Goal: Use online tool/utility: Utilize a website feature to perform a specific function

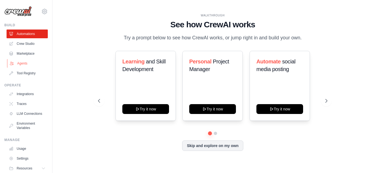
click at [19, 64] on link "Agents" at bounding box center [27, 63] width 41 height 9
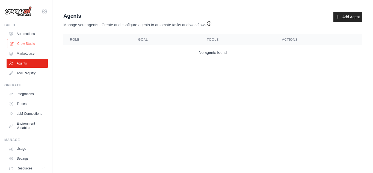
click at [24, 45] on link "Crew Studio" at bounding box center [27, 43] width 41 height 9
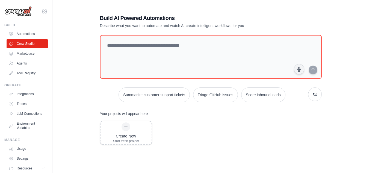
click at [24, 33] on link "Automations" at bounding box center [27, 33] width 41 height 9
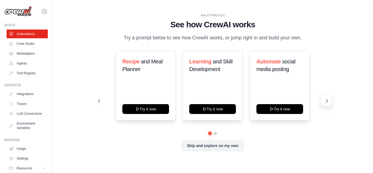
click at [330, 100] on button at bounding box center [326, 100] width 11 height 11
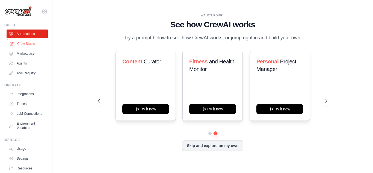
click at [24, 46] on link "Crew Studio" at bounding box center [27, 43] width 41 height 9
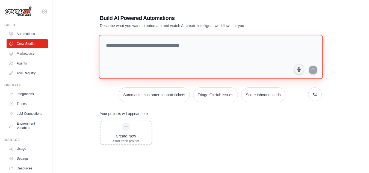
click at [145, 47] on textarea at bounding box center [210, 57] width 224 height 44
paste textarea "**********"
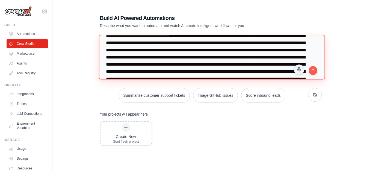
scroll to position [120, 0]
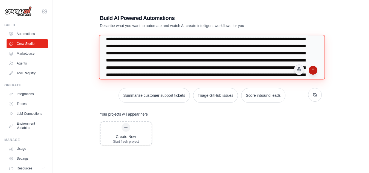
type textarea "**********"
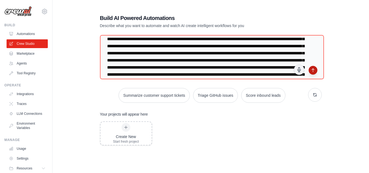
click at [312, 70] on icon "submit" at bounding box center [312, 69] width 2 height 3
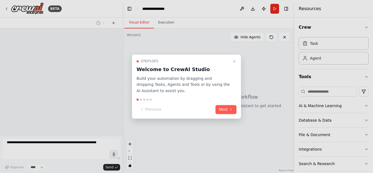
scroll to position [386, 0]
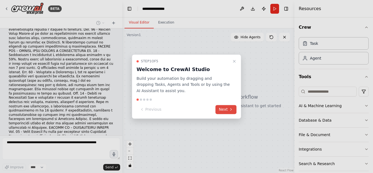
click at [234, 105] on button "Next" at bounding box center [225, 109] width 21 height 9
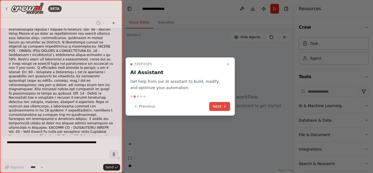
click at [218, 107] on button "Next" at bounding box center [219, 106] width 21 height 9
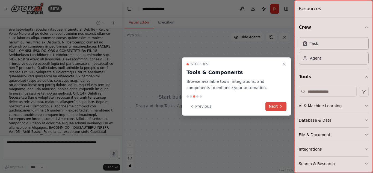
click at [269, 107] on button "Next" at bounding box center [275, 106] width 21 height 9
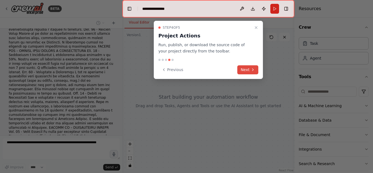
click at [250, 72] on button "Next" at bounding box center [247, 69] width 21 height 9
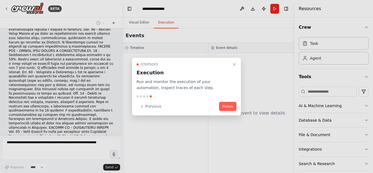
click at [236, 113] on div "Step 5 of 5 Execution Run and monitor the execution of your automation, inspect…" at bounding box center [186, 86] width 109 height 58
click at [231, 106] on button "Finish" at bounding box center [227, 106] width 17 height 9
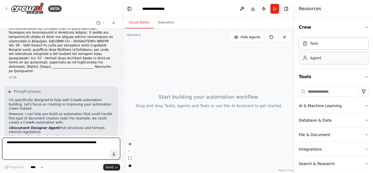
scroll to position [21, 0]
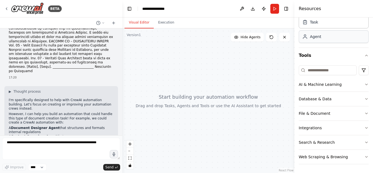
click at [322, 39] on div "Agent" at bounding box center [333, 36] width 70 height 13
click at [319, 115] on div "File & Document" at bounding box center [314, 112] width 32 height 5
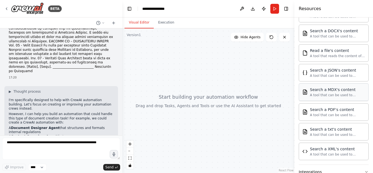
scroll to position [130, 0]
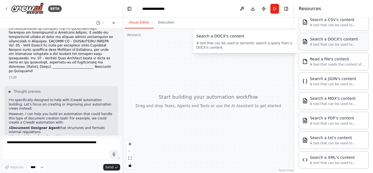
click at [327, 47] on div "Search a DOCX's content A tool that can be used to semantic search a query from…" at bounding box center [333, 41] width 70 height 17
click at [337, 44] on div "A tool that can be used to semantic search a query from a DOCX's content." at bounding box center [337, 44] width 55 height 4
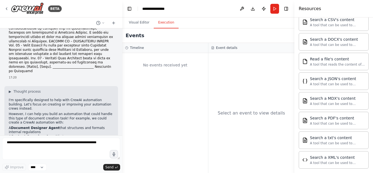
click at [169, 24] on button "Execution" at bounding box center [166, 22] width 25 height 11
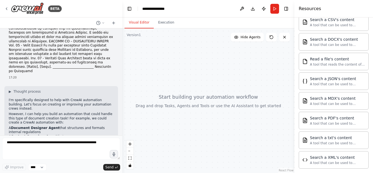
click at [140, 23] on button "Visual Editor" at bounding box center [138, 22] width 29 height 11
click at [183, 89] on div at bounding box center [208, 100] width 172 height 144
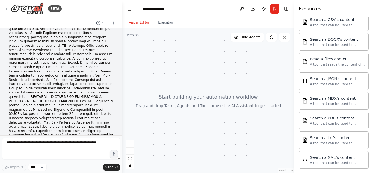
scroll to position [0, 0]
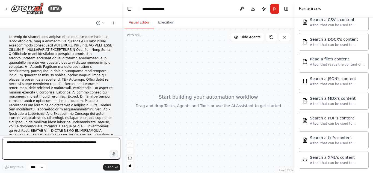
click at [71, 149] on textarea at bounding box center [61, 149] width 118 height 22
click at [73, 144] on textarea at bounding box center [61, 149] width 118 height 22
paste textarea "**********"
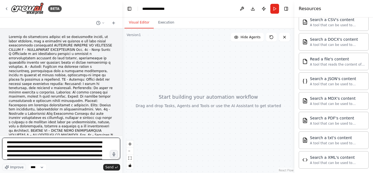
scroll to position [479, 0]
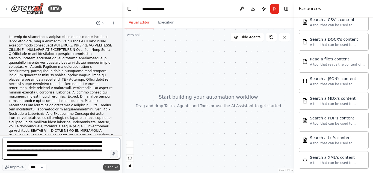
type textarea "**********"
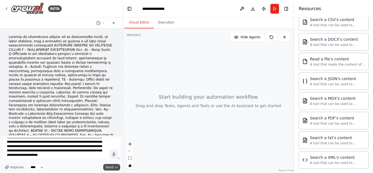
click at [114, 167] on button "Send" at bounding box center [111, 167] width 17 height 7
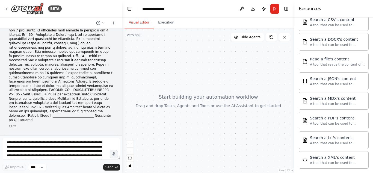
scroll to position [1058, 0]
